Goal: Information Seeking & Learning: Understand process/instructions

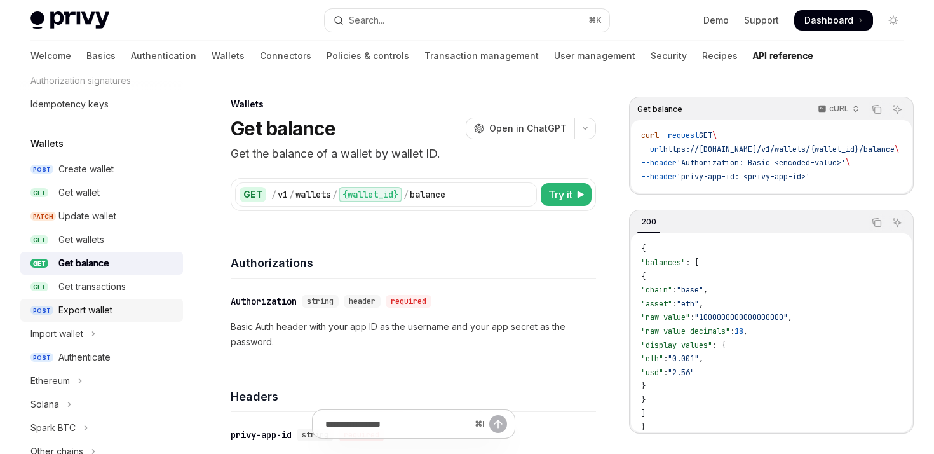
scroll to position [195, 0]
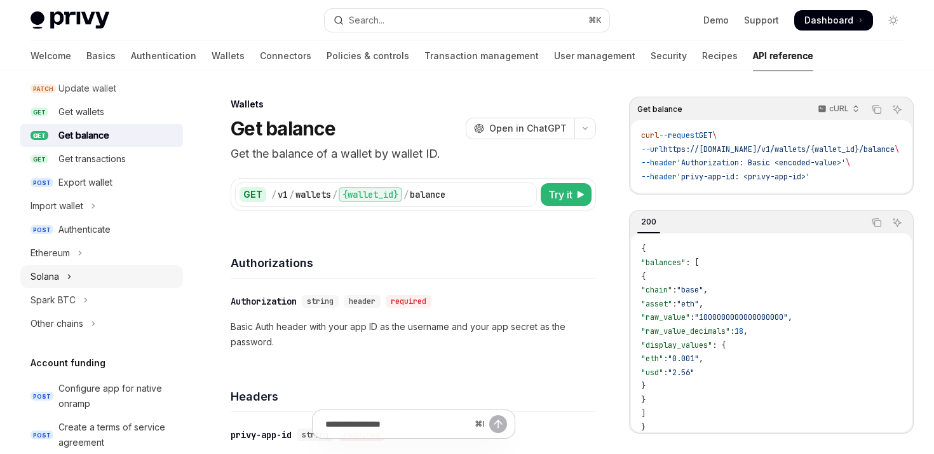
click at [66, 284] on button "Solana" at bounding box center [101, 276] width 163 height 23
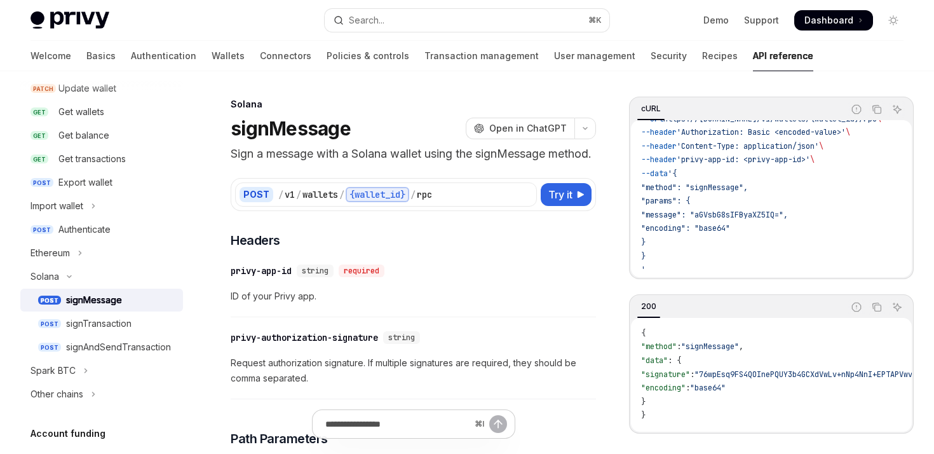
scroll to position [35, 0]
click at [60, 254] on div "Ethereum" at bounding box center [50, 252] width 39 height 15
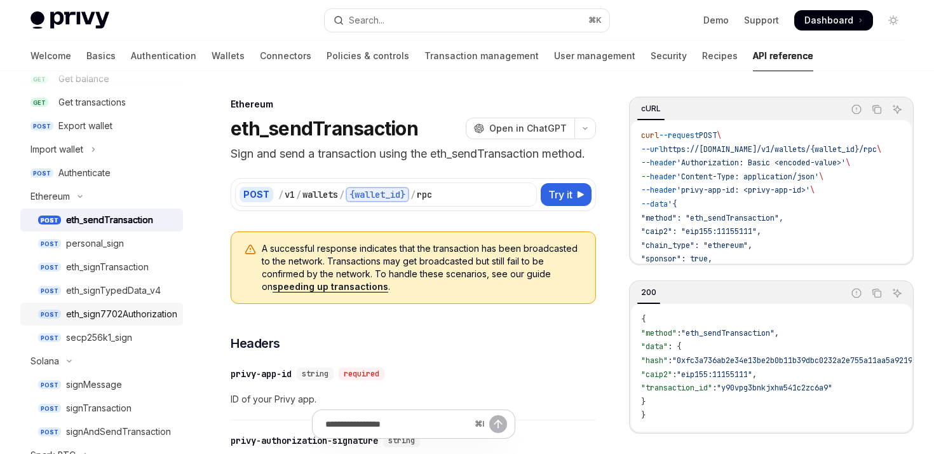
scroll to position [259, 0]
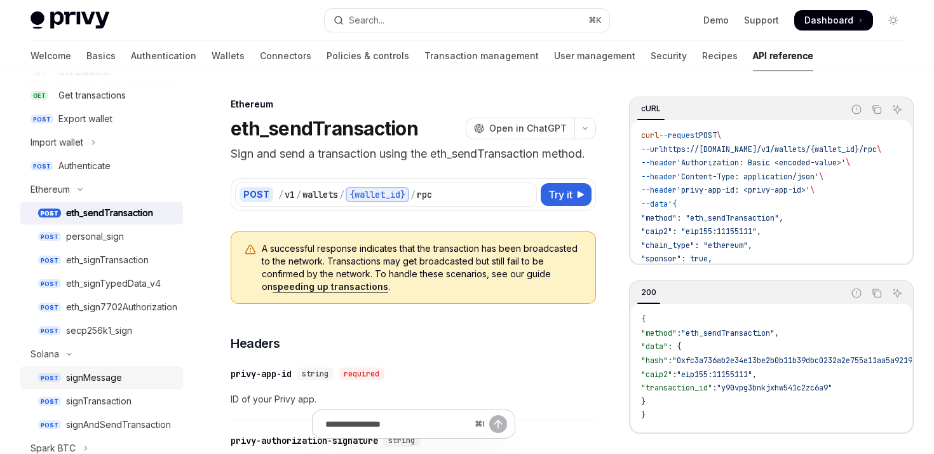
click at [113, 381] on div "signMessage" at bounding box center [94, 377] width 56 height 15
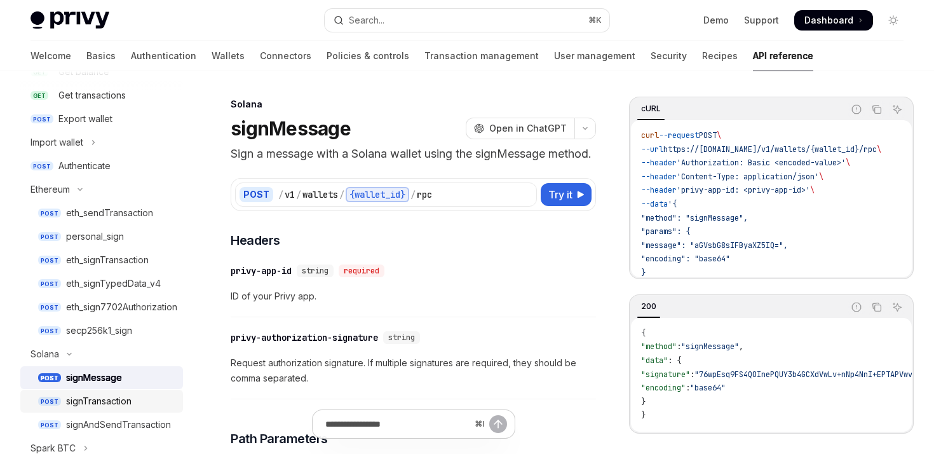
click at [98, 400] on div "signTransaction" at bounding box center [98, 400] width 65 height 15
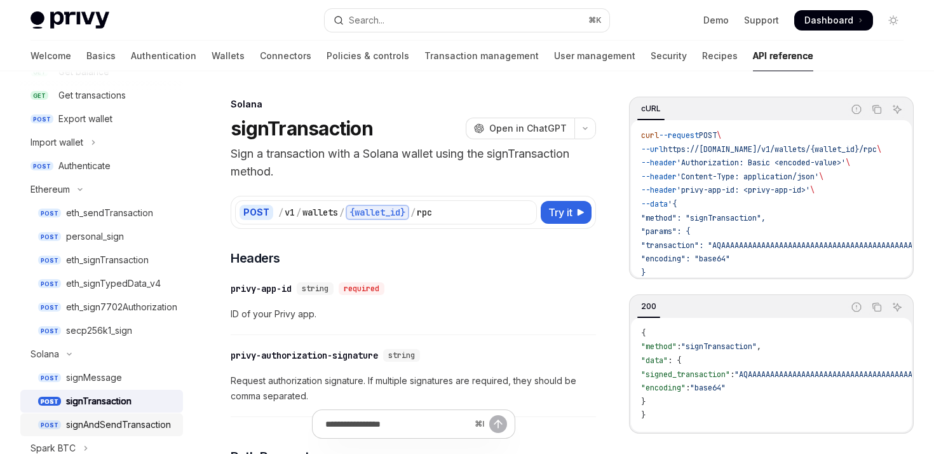
click at [146, 423] on div "signAndSendTransaction" at bounding box center [118, 424] width 105 height 15
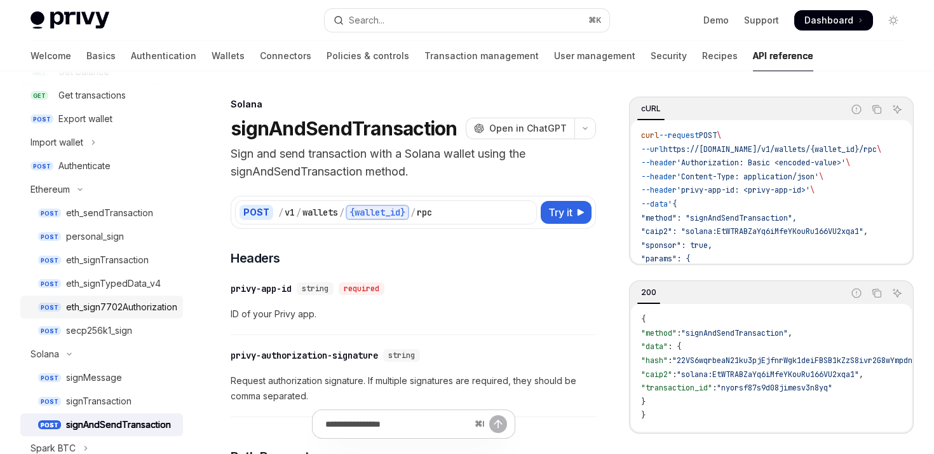
click at [139, 306] on div "eth_sign7702Authorization" at bounding box center [121, 306] width 111 height 15
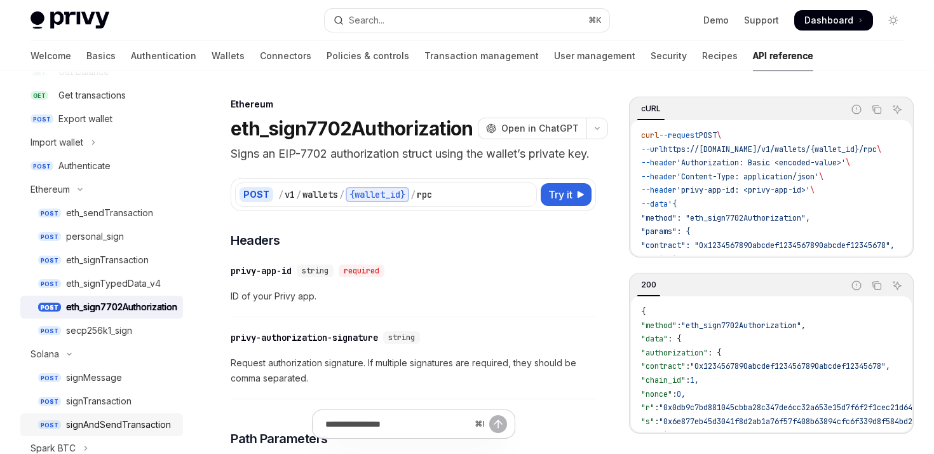
click at [131, 423] on div "signAndSendTransaction" at bounding box center [118, 424] width 105 height 15
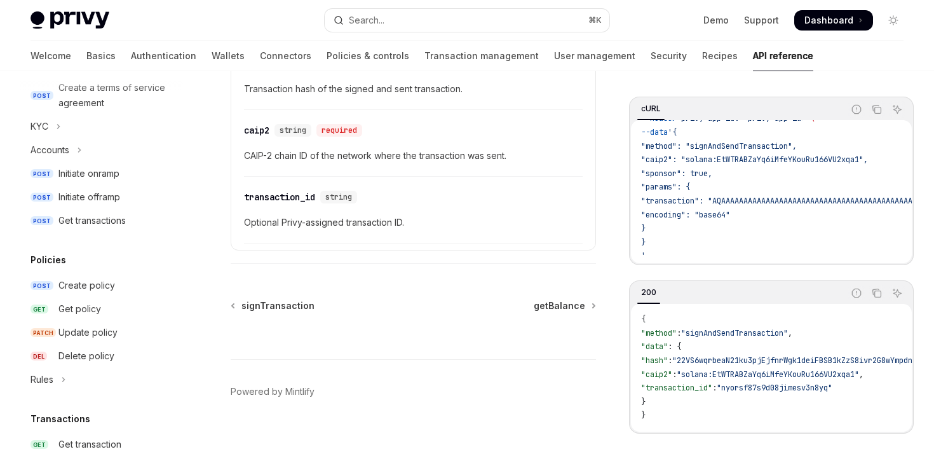
scroll to position [767, 0]
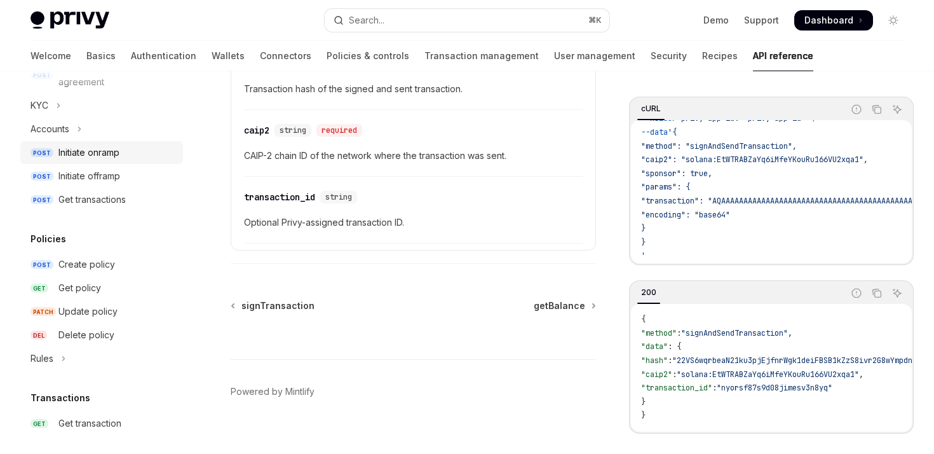
click at [93, 156] on div "Initiate onramp" at bounding box center [88, 152] width 61 height 15
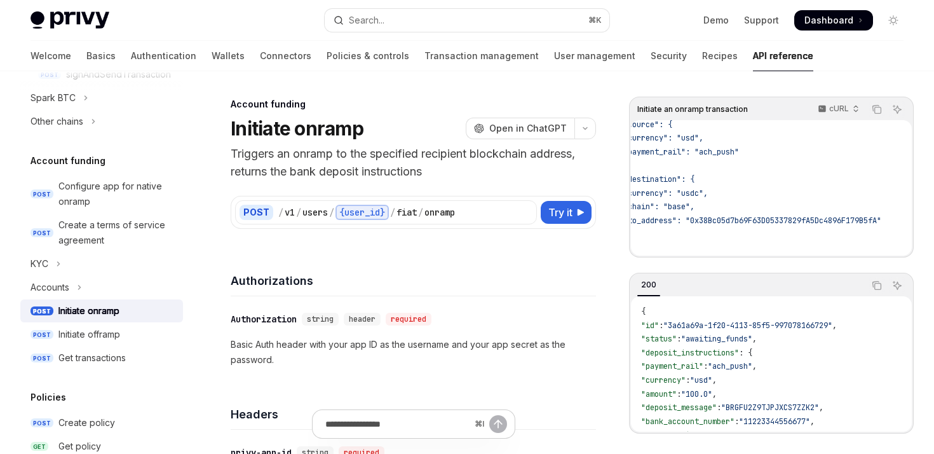
scroll to position [126, 0]
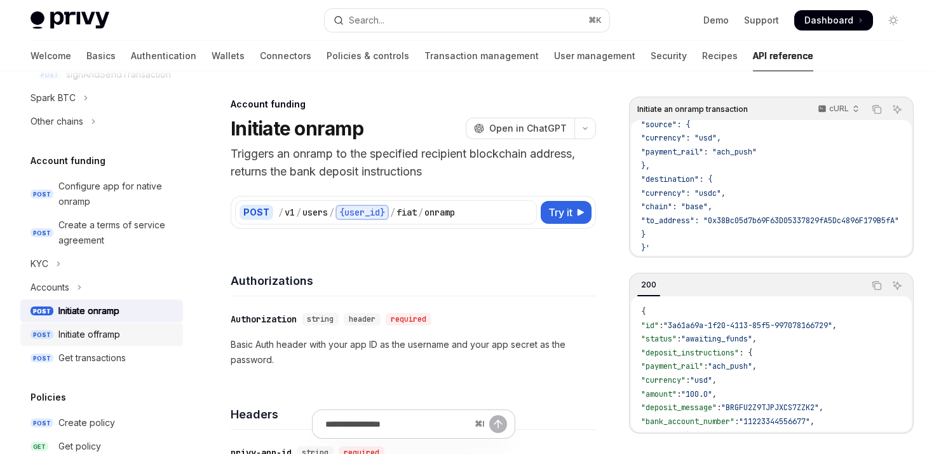
click at [92, 333] on div "Initiate offramp" at bounding box center [89, 334] width 62 height 15
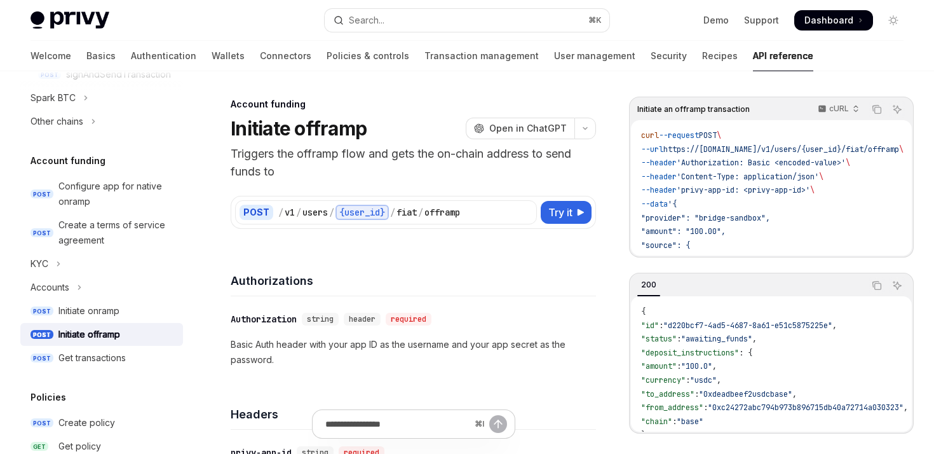
click at [88, 345] on link "POST Initiate offramp" at bounding box center [101, 334] width 163 height 23
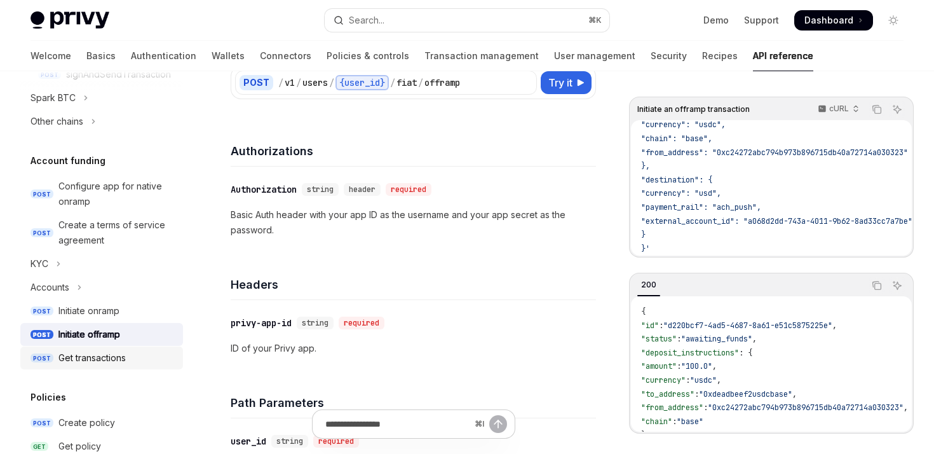
click at [113, 364] on div "Get transactions" at bounding box center [91, 357] width 67 height 15
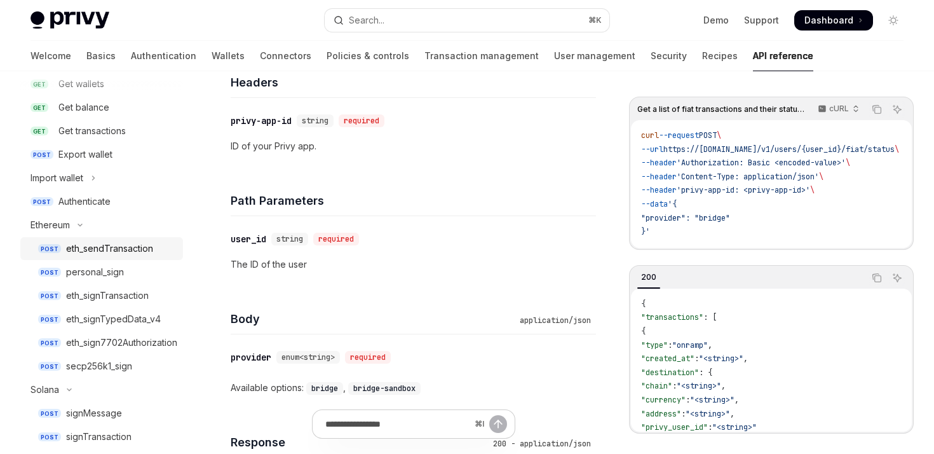
click at [97, 257] on link "POST eth_sendTransaction" at bounding box center [101, 248] width 163 height 23
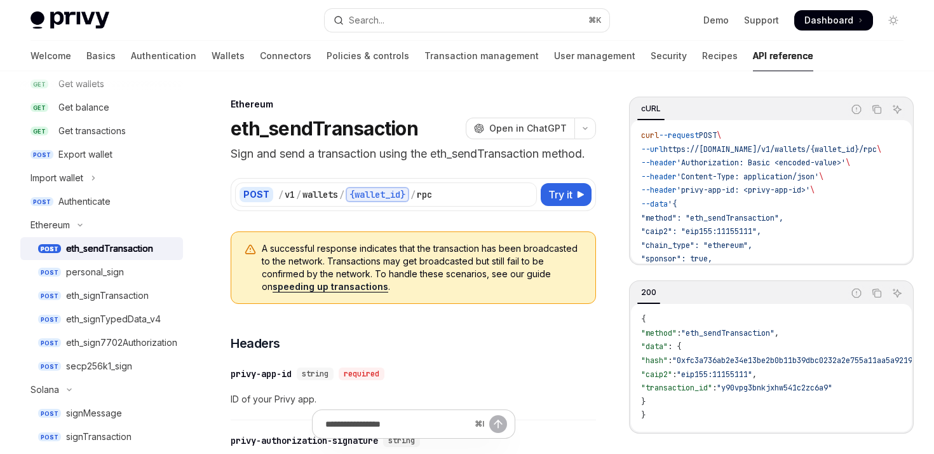
click at [303, 292] on link "speeding up transactions" at bounding box center [331, 286] width 116 height 11
type textarea "*"
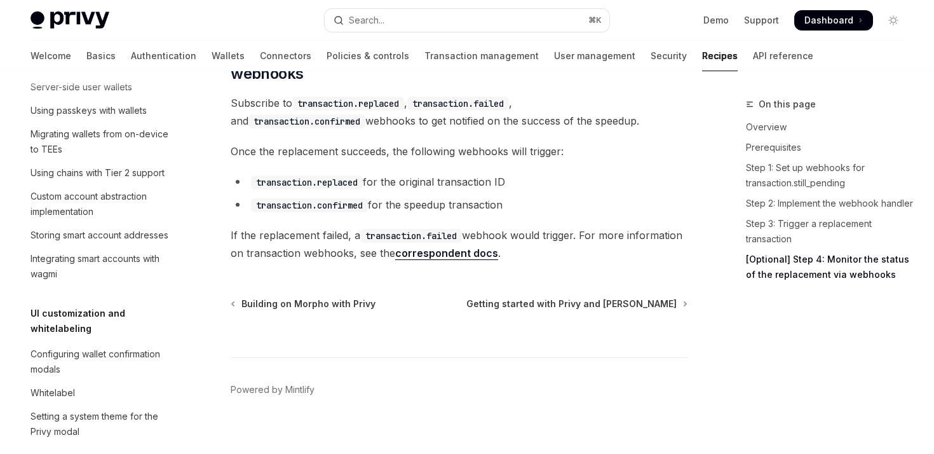
scroll to position [365, 0]
